Goal: Browse casually

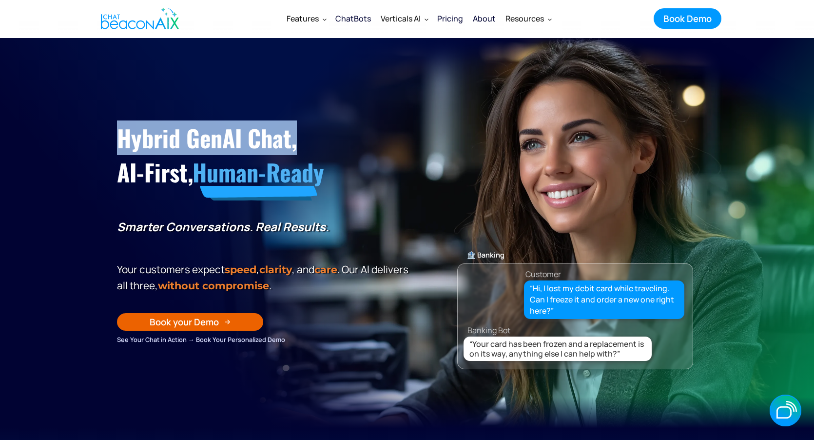
drag, startPoint x: 300, startPoint y: 144, endPoint x: 119, endPoint y: 136, distance: 181.0
click at [119, 136] on h1 "Hybrid GenAI Chat, AI-First, Human-Ready" at bounding box center [264, 155] width 295 height 69
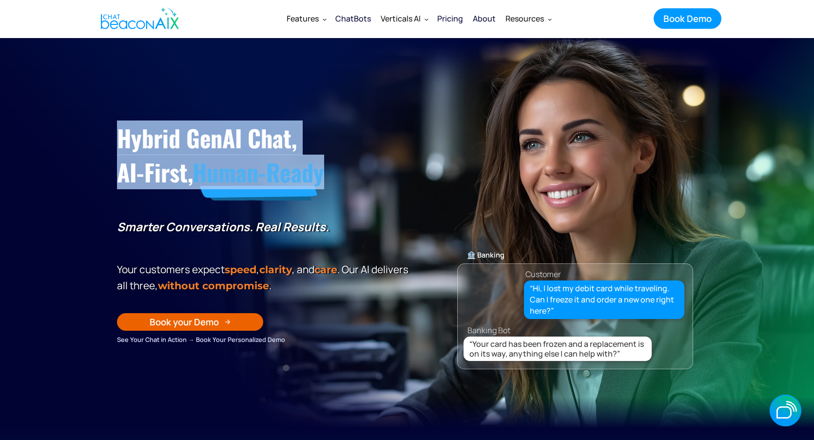
drag, startPoint x: 330, startPoint y: 176, endPoint x: 118, endPoint y: 144, distance: 214.4
click at [118, 144] on h1 "Hybrid GenAI Chat, AI-First, Human-Ready" at bounding box center [264, 155] width 295 height 69
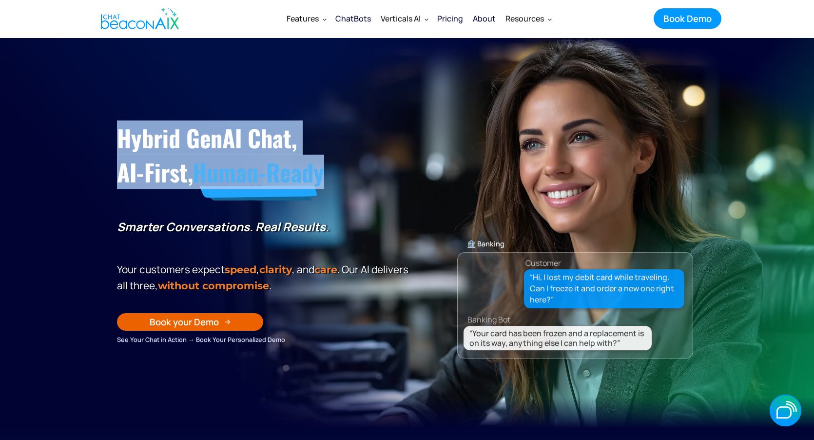
copy h1 "Hybrid GenAI Chat, AI-First, Human-Ready"
